Goal: Download file/media

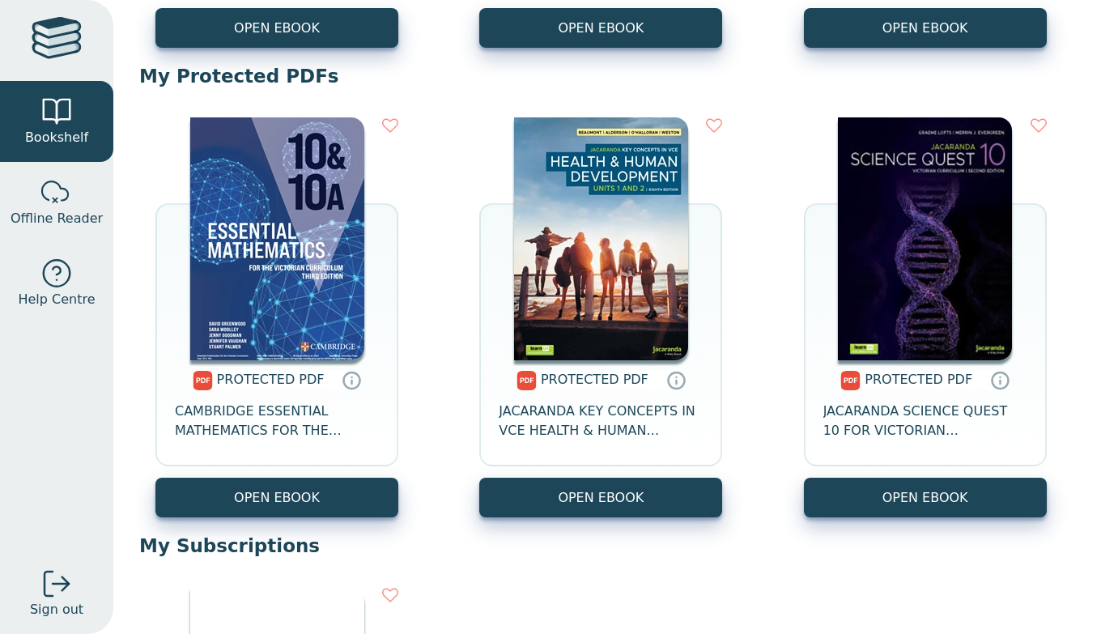
scroll to position [577, 0]
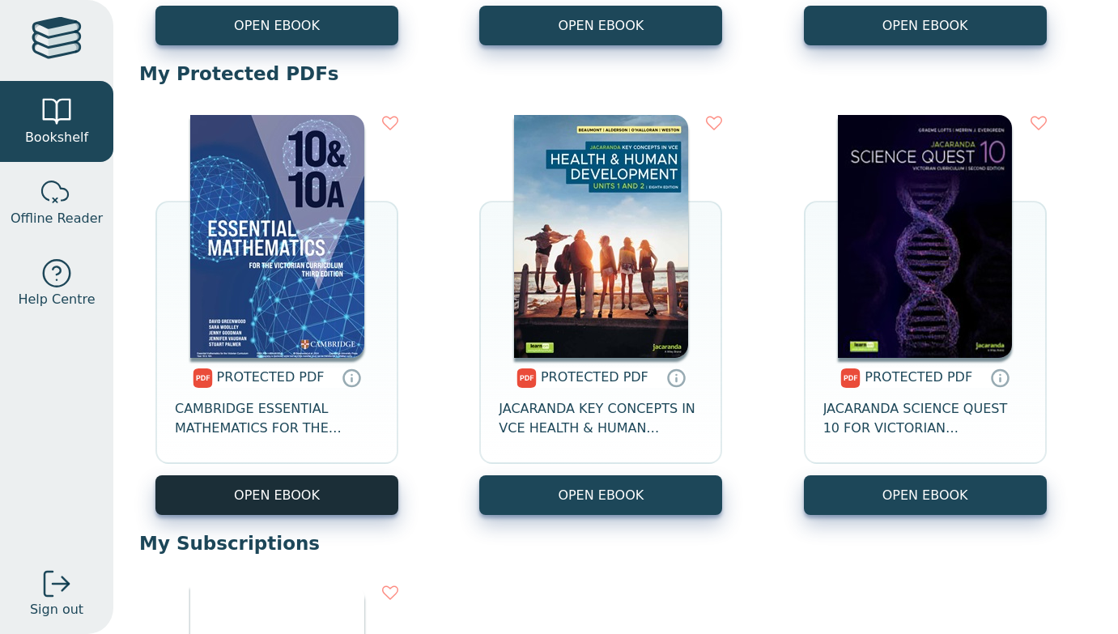
click at [339, 493] on link "OPEN EBOOK" at bounding box center [276, 495] width 243 height 40
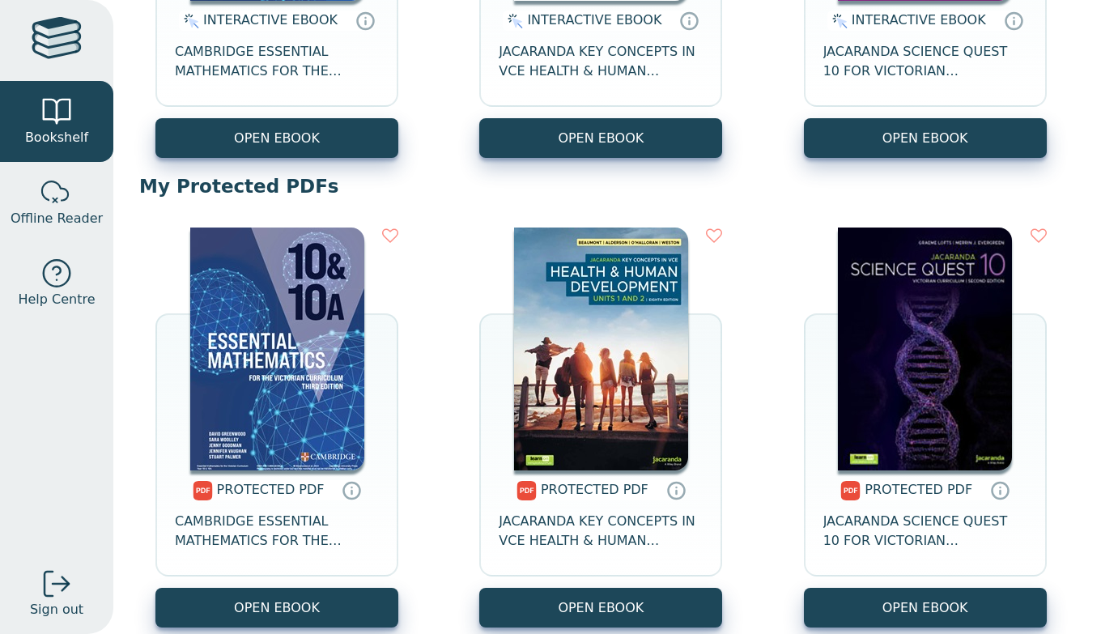
scroll to position [394, 0]
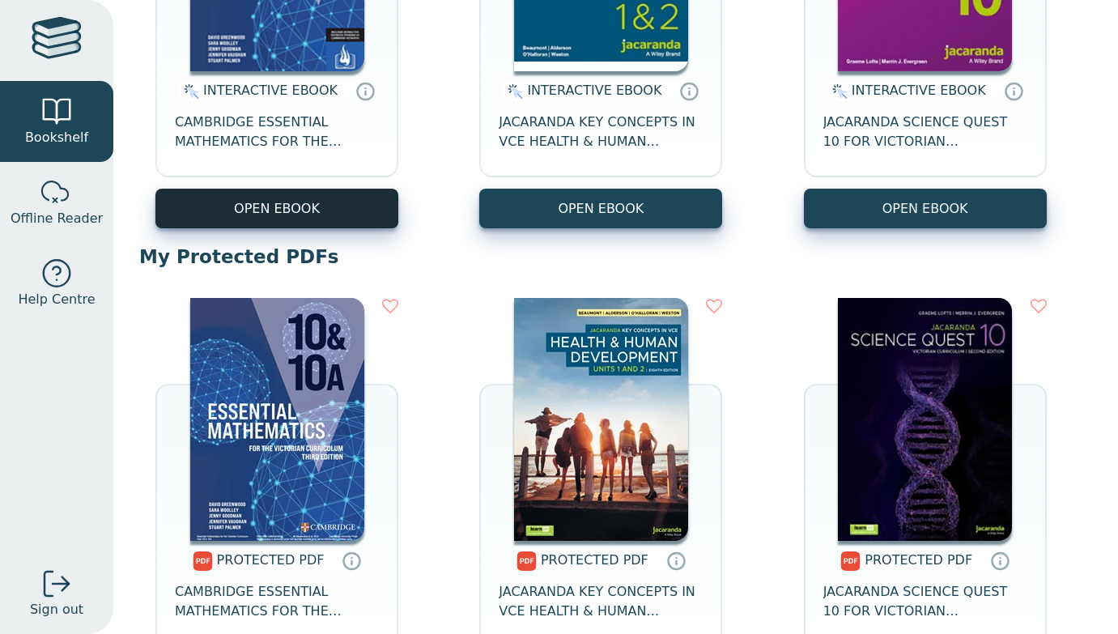
click at [310, 198] on button "OPEN EBOOK" at bounding box center [276, 209] width 243 height 40
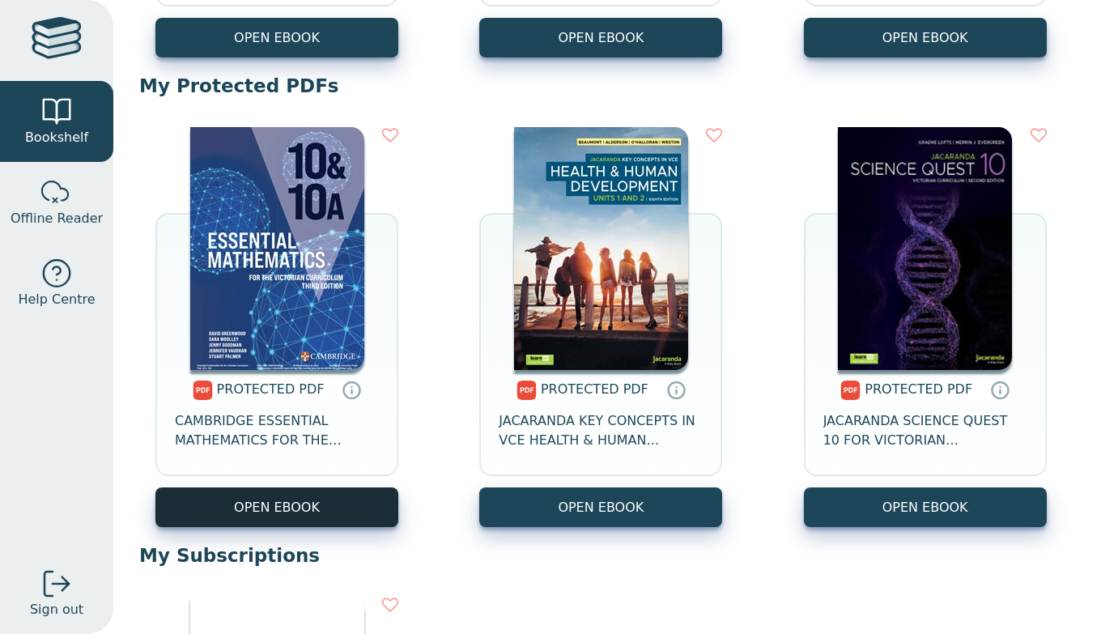
scroll to position [0, 0]
click at [324, 508] on link "OPEN EBOOK" at bounding box center [276, 508] width 243 height 40
click at [258, 514] on link "OPEN EBOOK" at bounding box center [276, 508] width 243 height 40
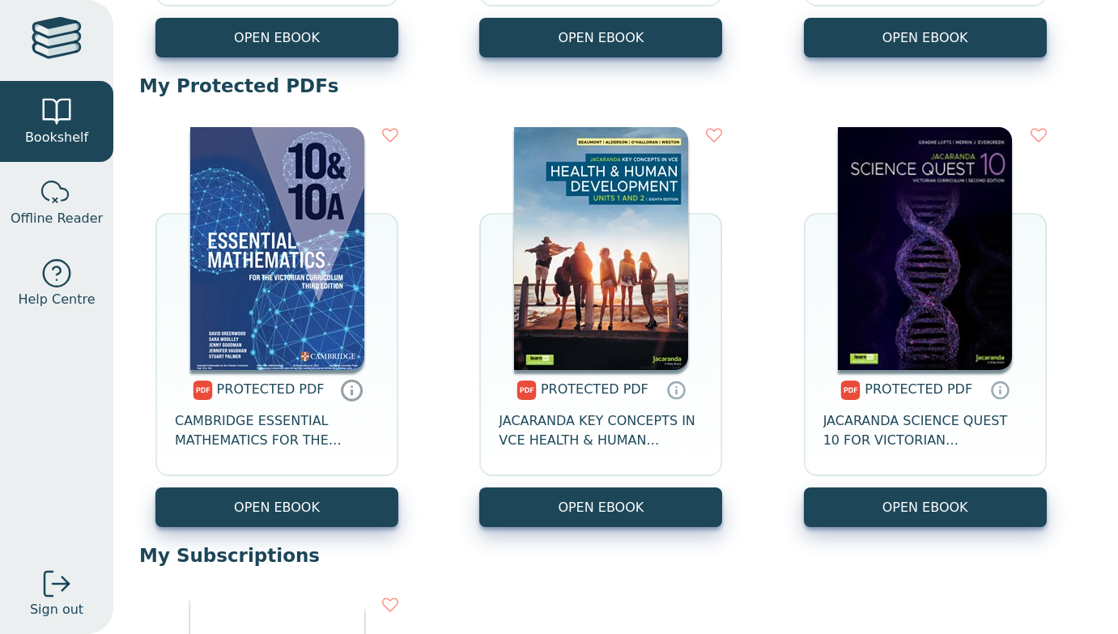
click at [347, 390] on icon at bounding box center [352, 389] width 24 height 23
click at [352, 392] on icon at bounding box center [352, 392] width 0 height 4
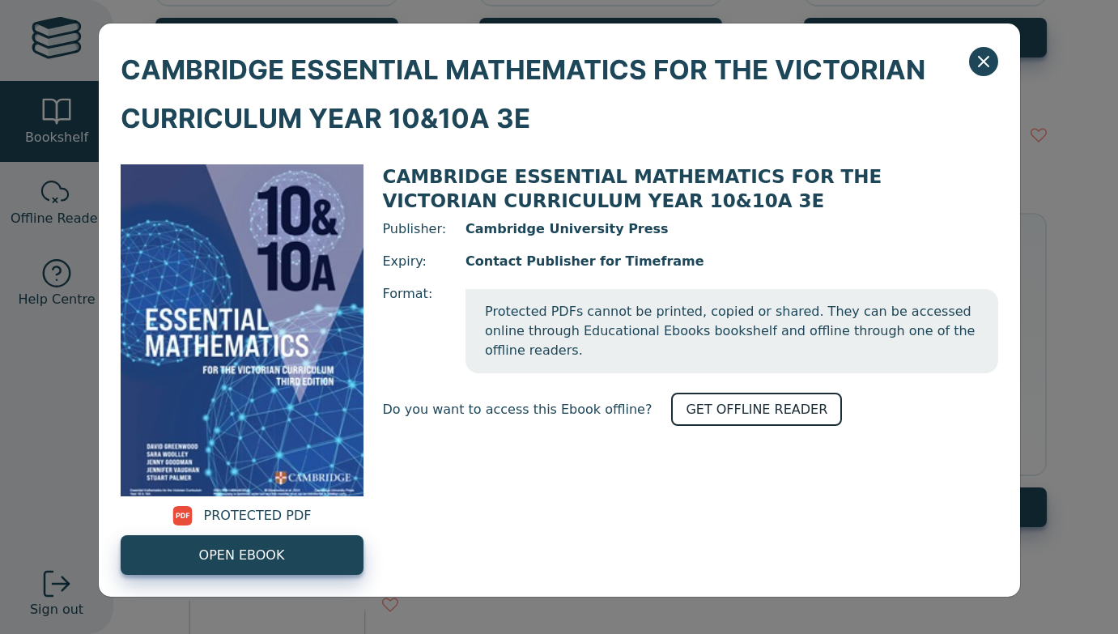
click at [735, 393] on link "GET OFFLINE READER" at bounding box center [756, 409] width 171 height 33
click at [985, 73] on button "Close" at bounding box center [983, 61] width 29 height 29
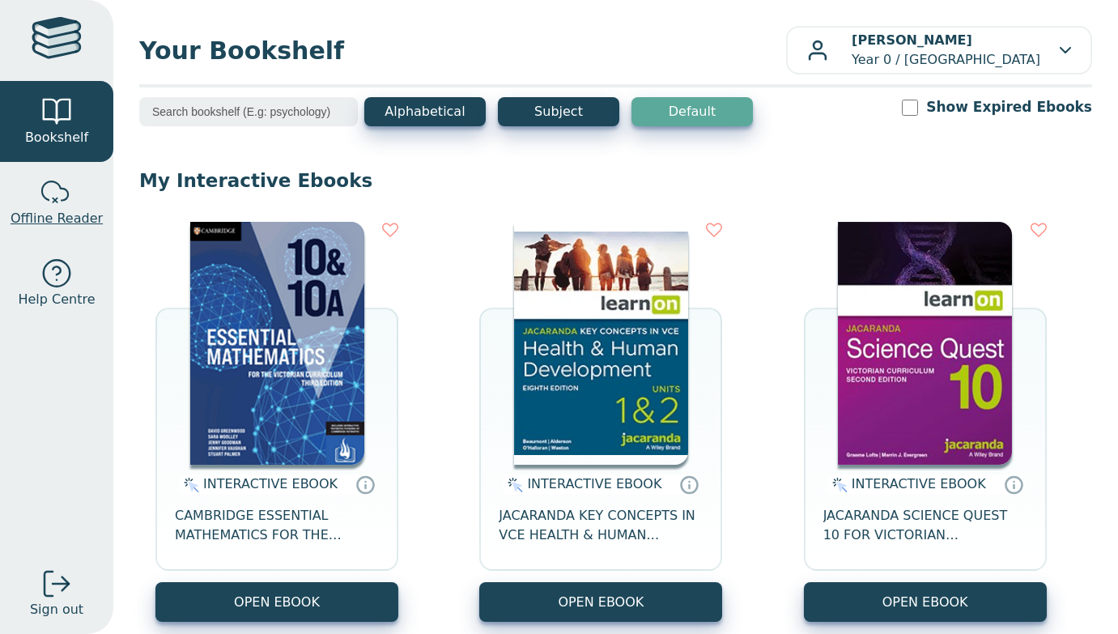
click at [99, 213] on link "Offline Reader" at bounding box center [56, 202] width 113 height 81
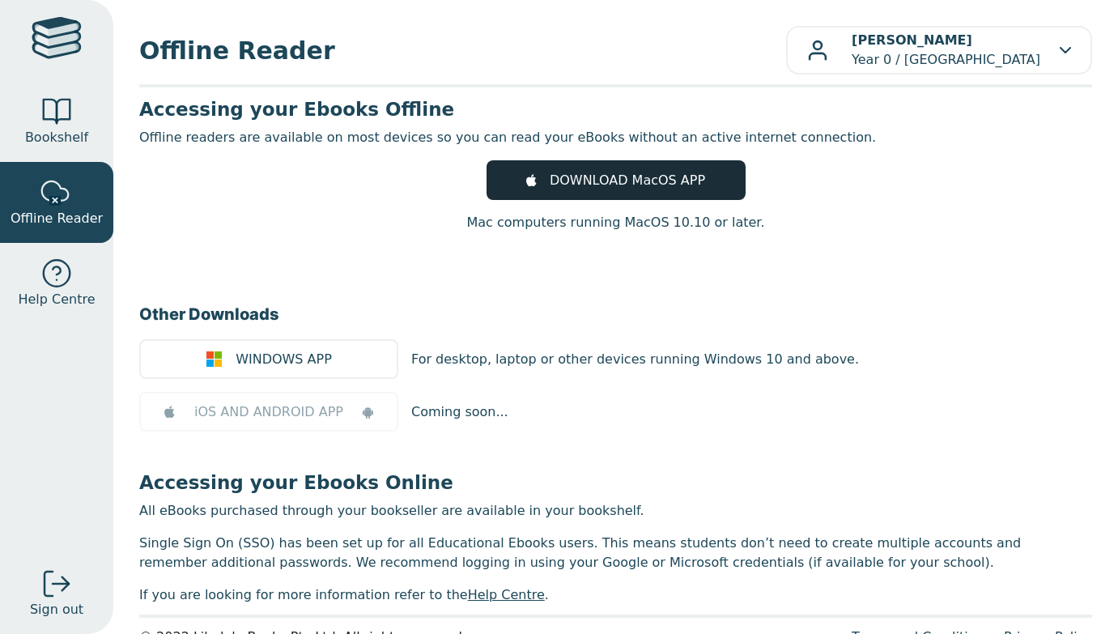
click at [706, 177] on link "DOWNLOAD MacOS APP" at bounding box center [616, 180] width 259 height 40
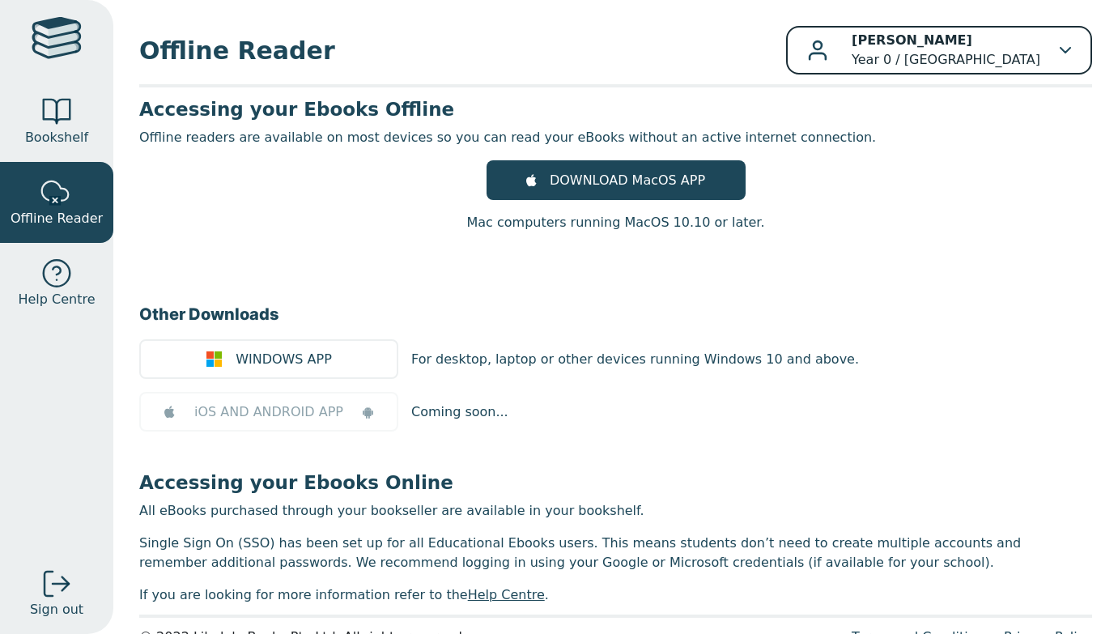
click at [860, 45] on b "[PERSON_NAME]" at bounding box center [912, 39] width 121 height 15
click at [986, 63] on p "[PERSON_NAME] Year 0 / [GEOGRAPHIC_DATA]" at bounding box center [946, 50] width 189 height 39
